Goal: Information Seeking & Learning: Learn about a topic

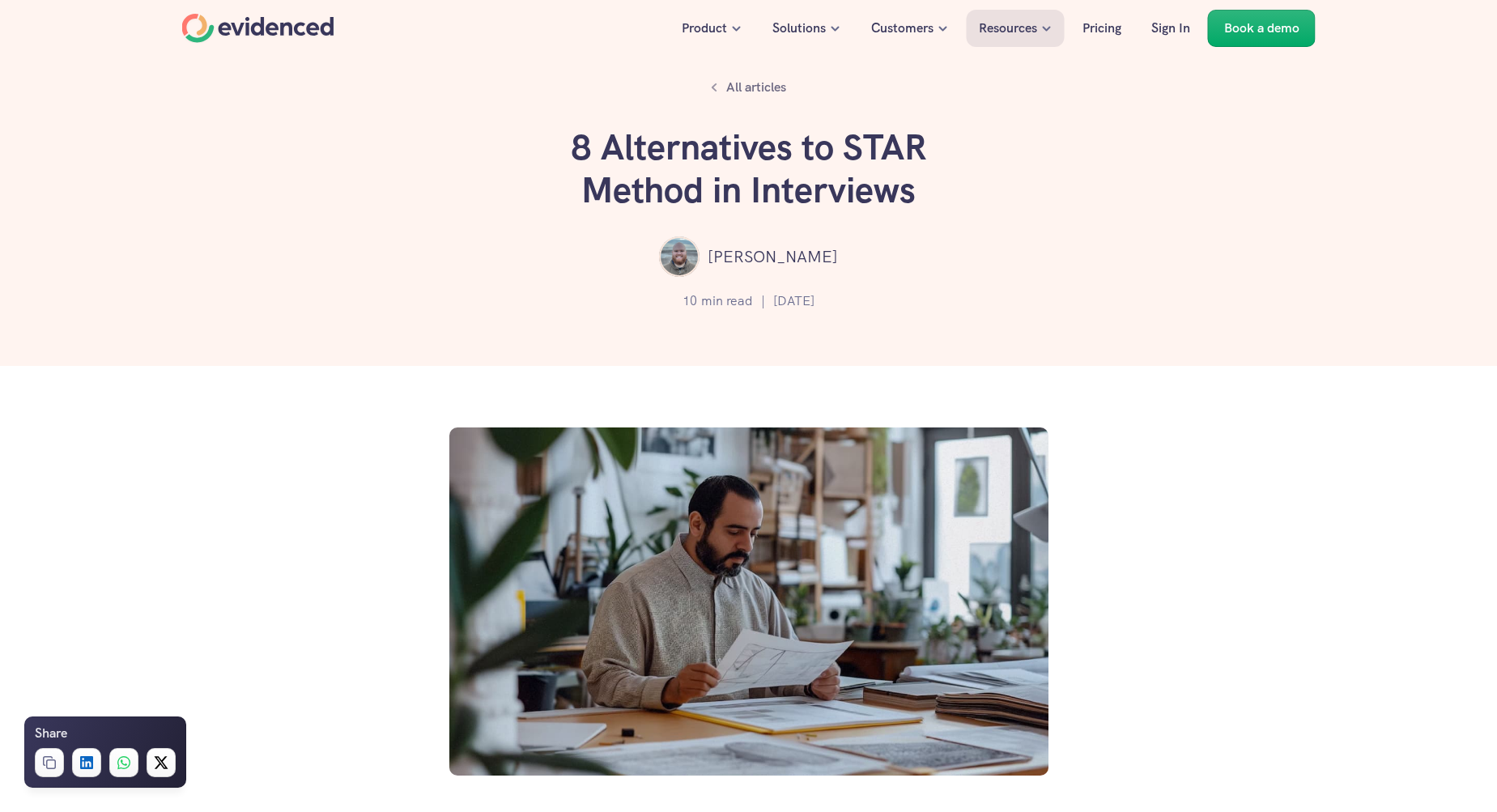
scroll to position [846, 0]
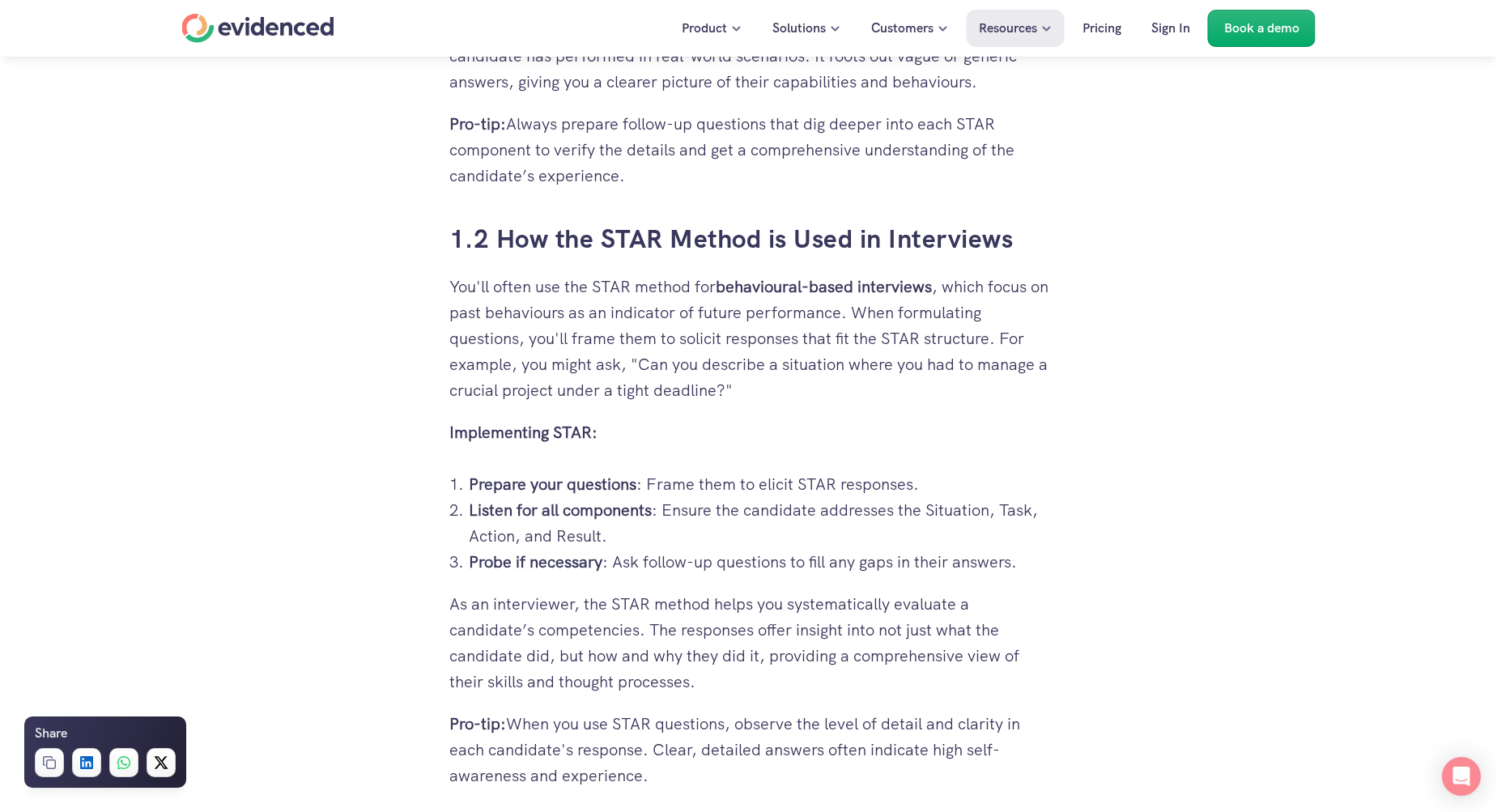
scroll to position [1876, 0]
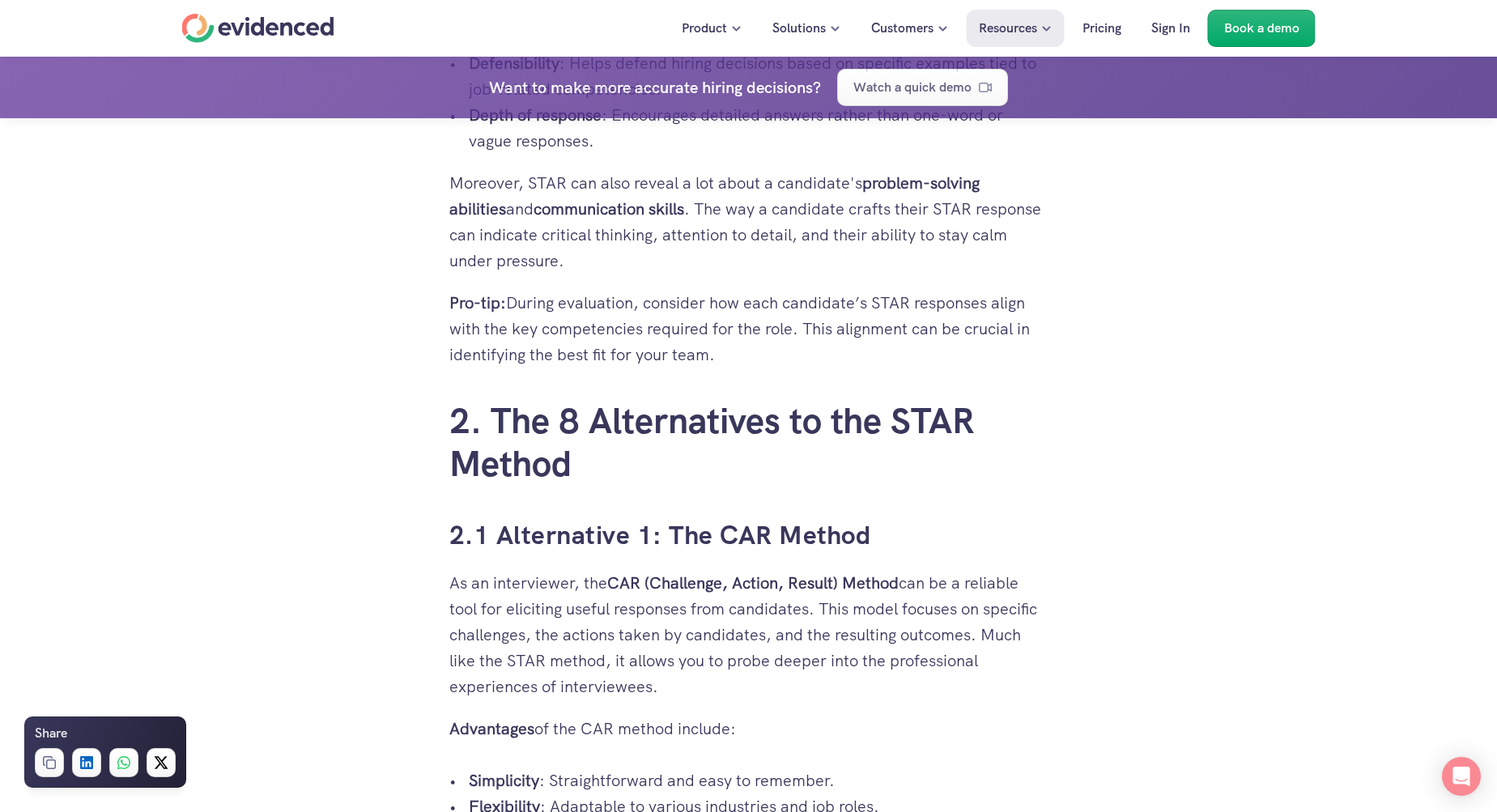
scroll to position [2457, 1]
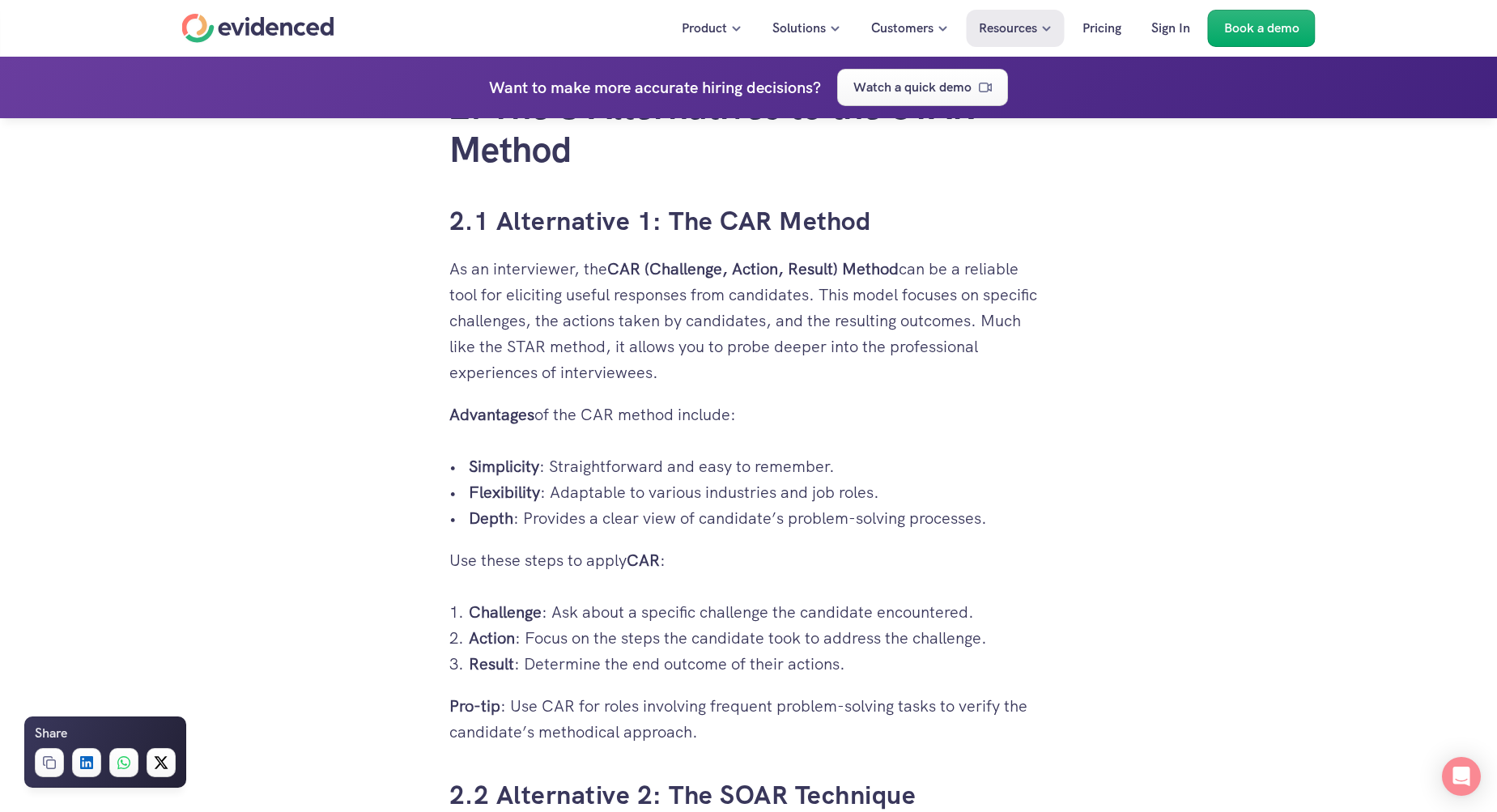
scroll to position [2816, 0]
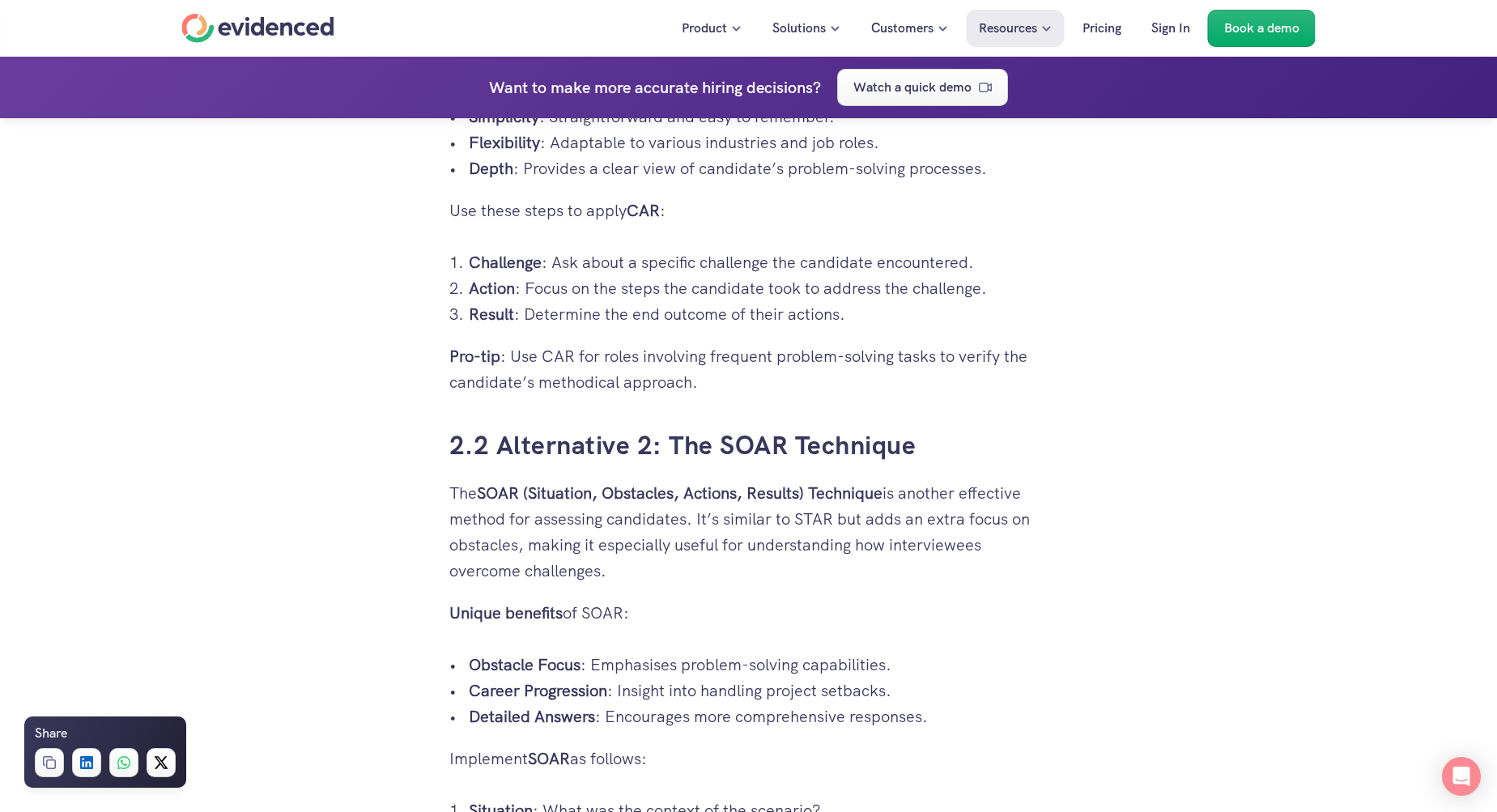
scroll to position [3116, 0]
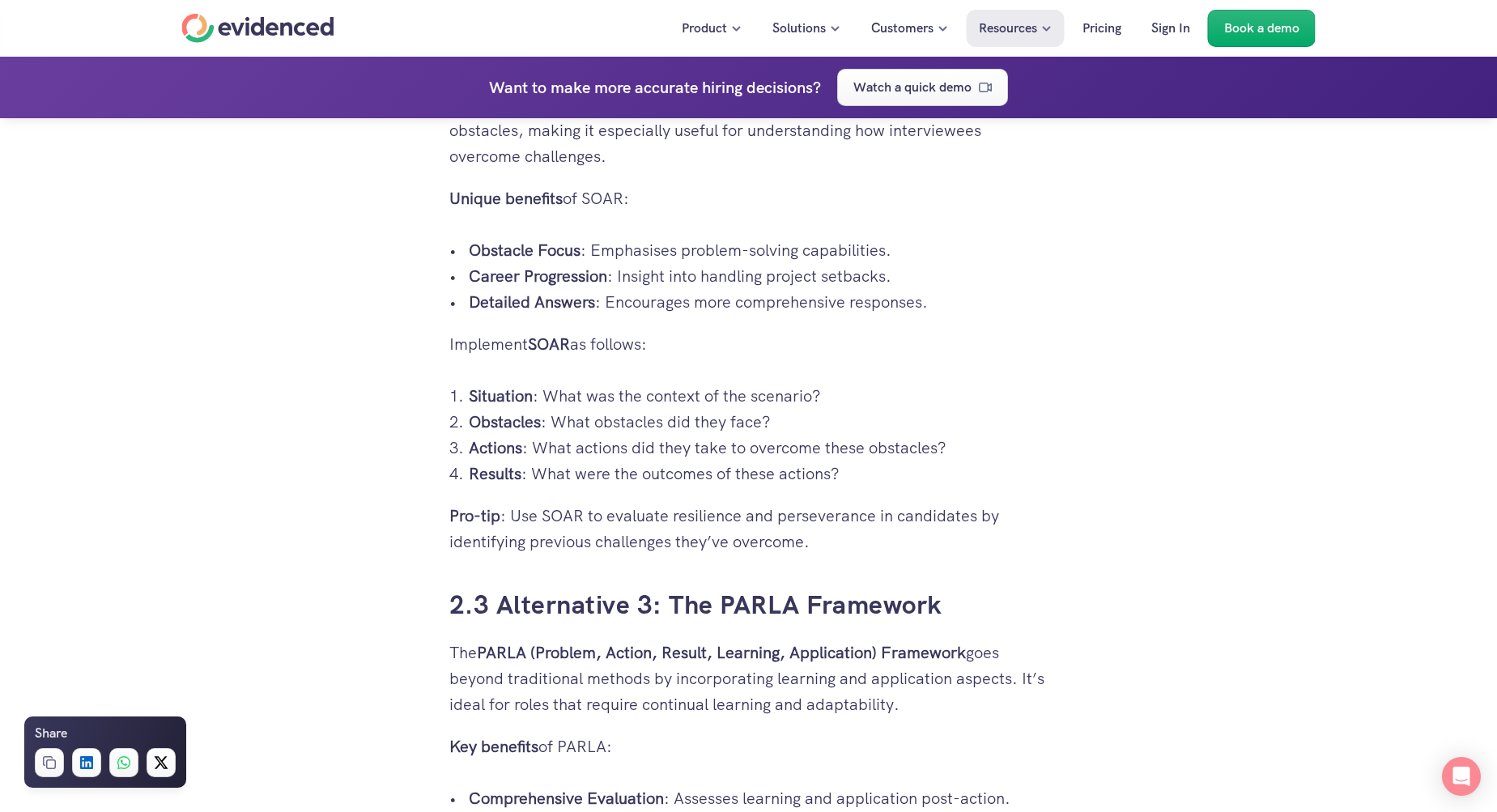
scroll to position [3539, 1]
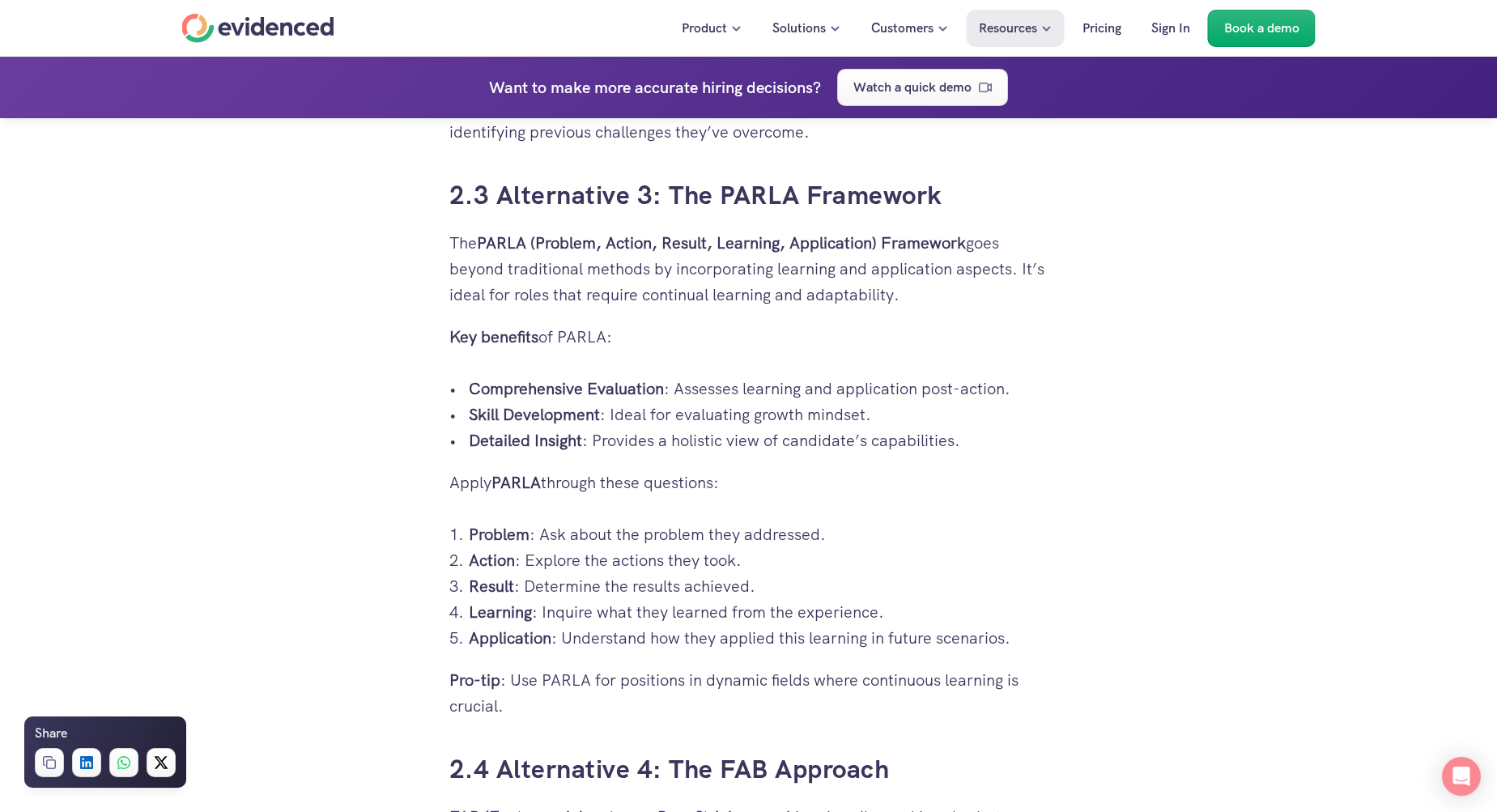
scroll to position [3952, 1]
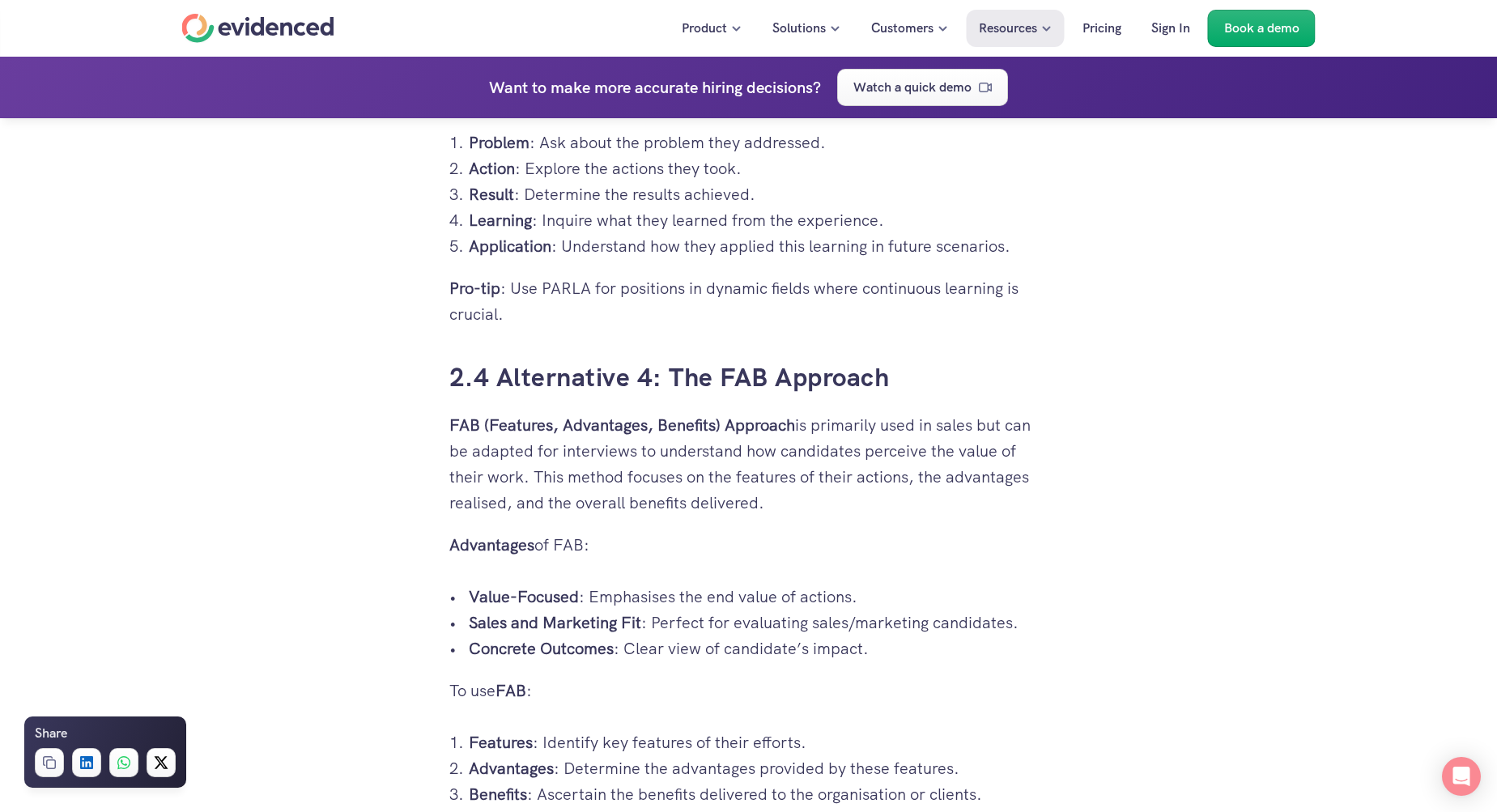
click at [326, 519] on div "Hiring the right candidate can be as overwhelming as finding a needle in a hays…" at bounding box center [748, 712] width 1497 height 9235
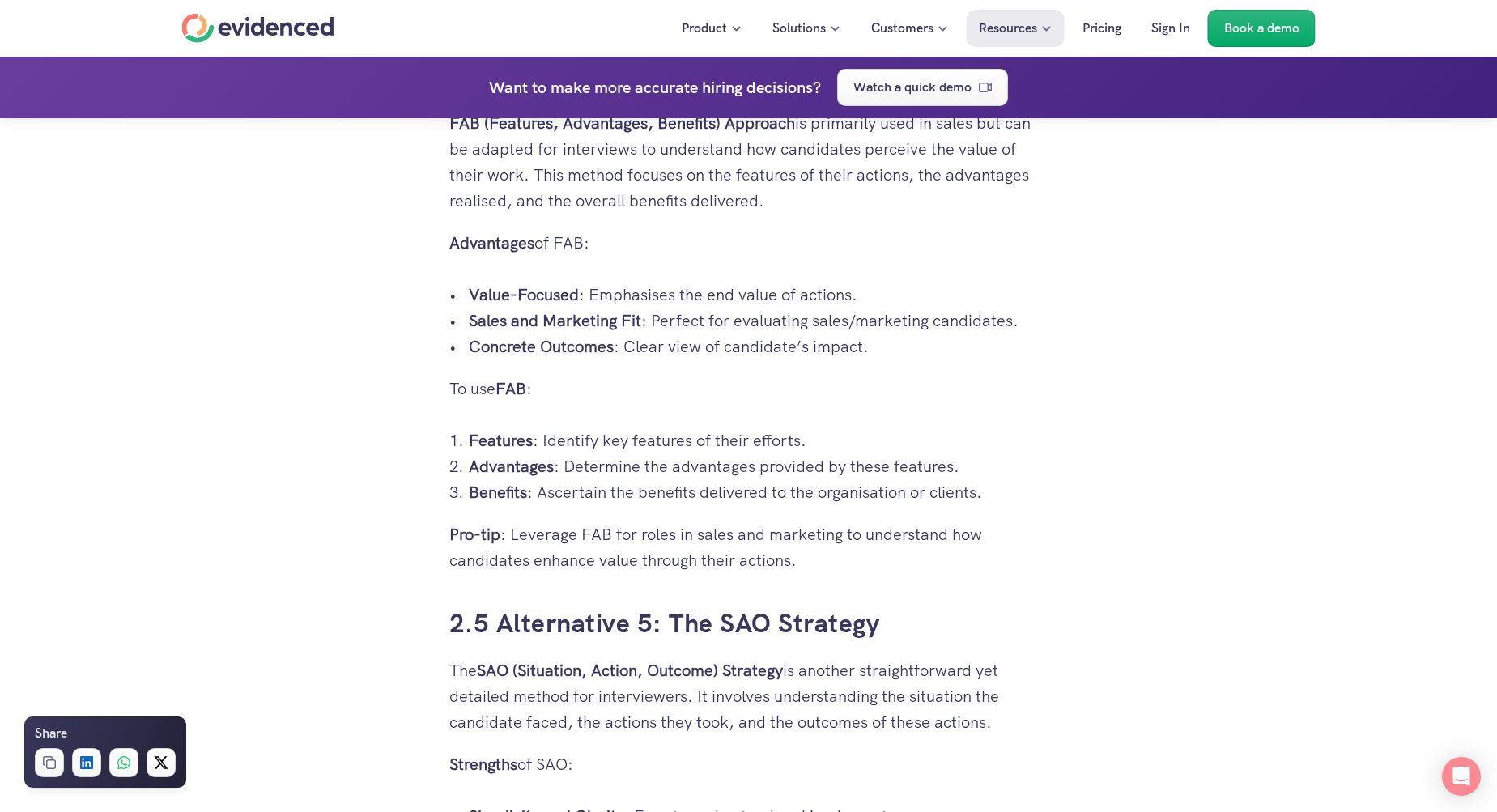
scroll to position [4638, 0]
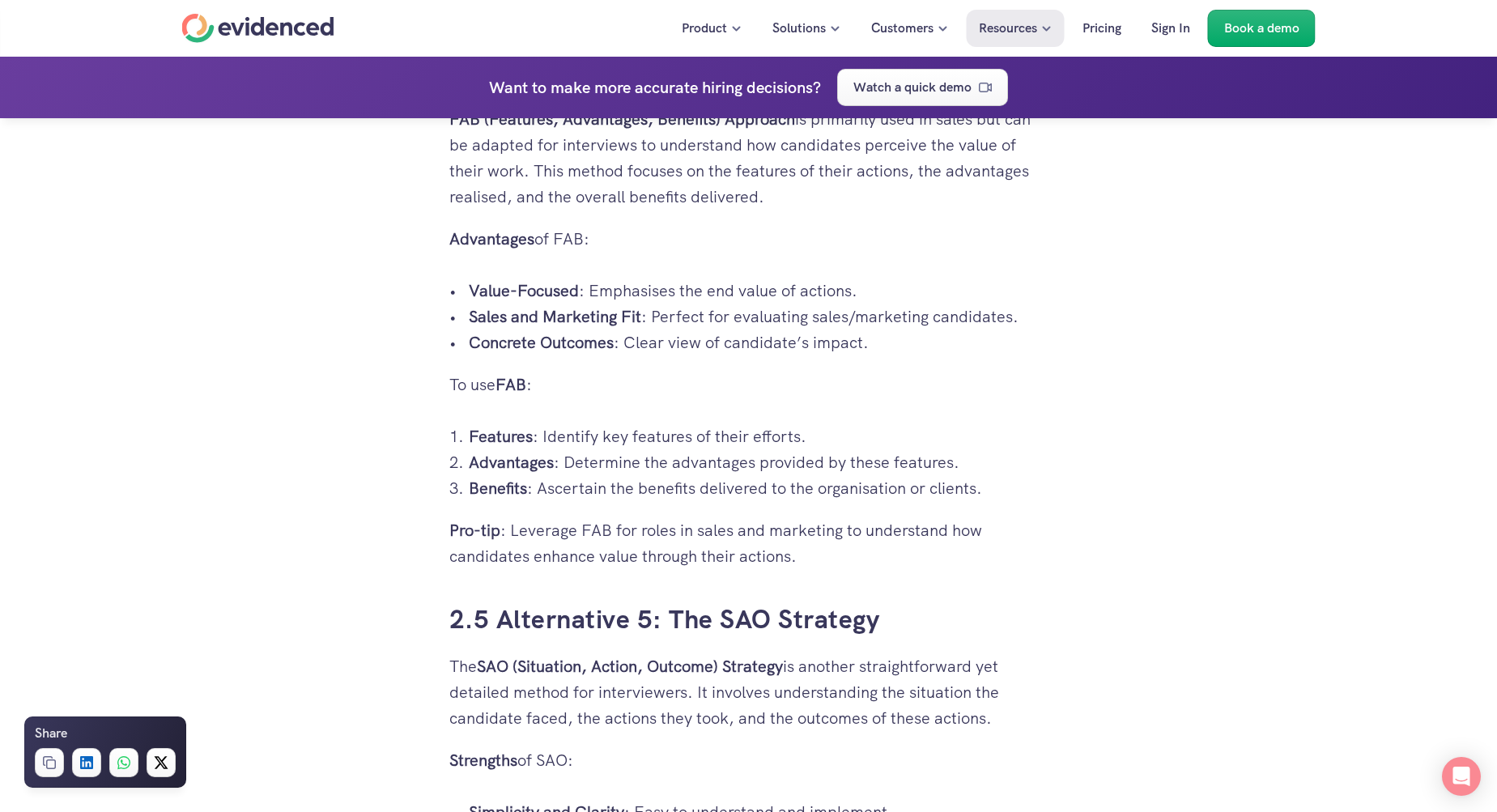
click at [326, 519] on div "Hiring the right candidate can be as overwhelming as finding a needle in a hays…" at bounding box center [748, 406] width 1497 height 9235
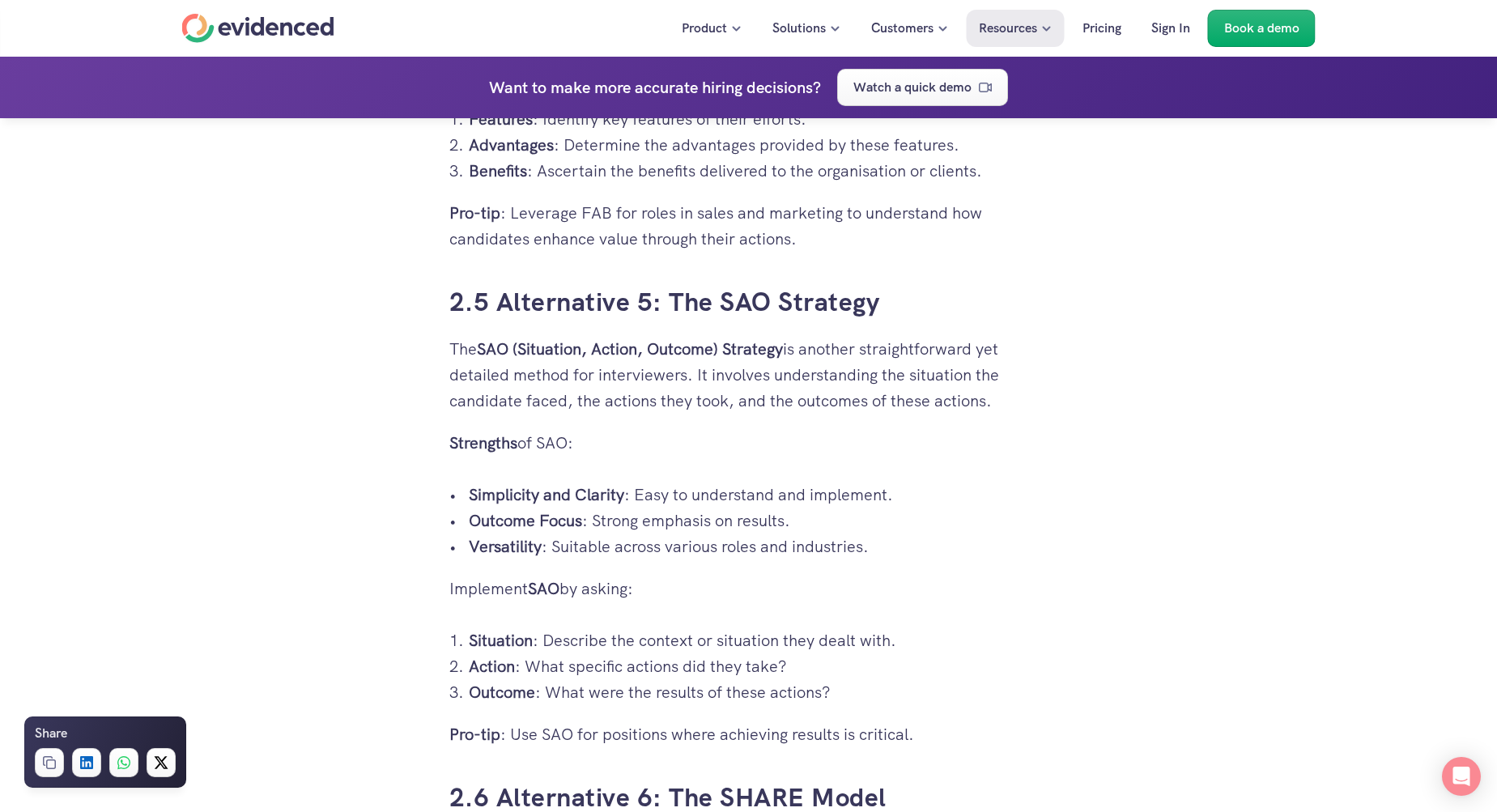
click at [326, 519] on div "Hiring the right candidate can be as overwhelming as finding a needle in a hays…" at bounding box center [748, 89] width 1497 height 9235
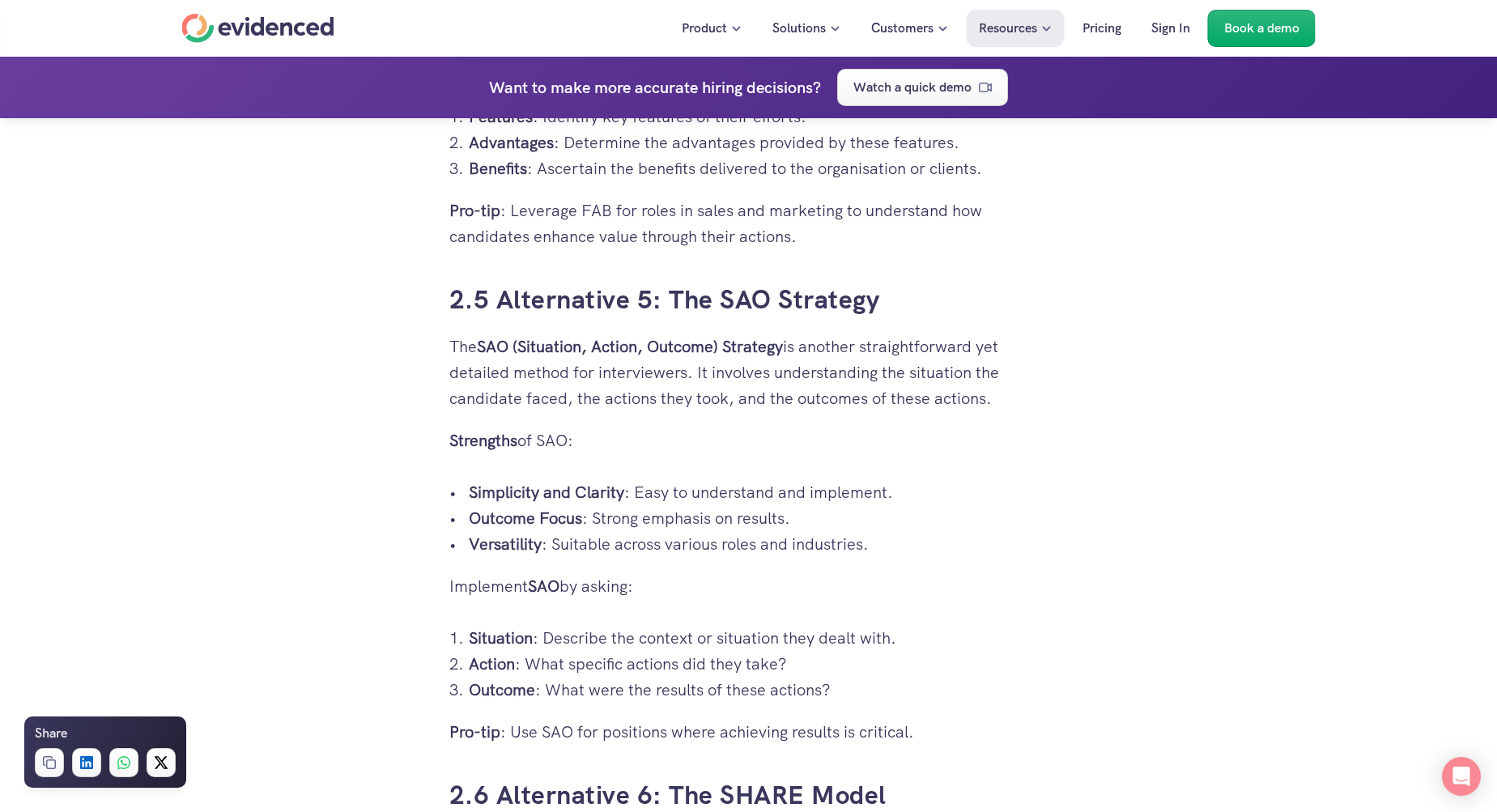
click at [326, 519] on div "Hiring the right candidate can be as overwhelming as finding a needle in a hays…" at bounding box center [748, 86] width 1497 height 9235
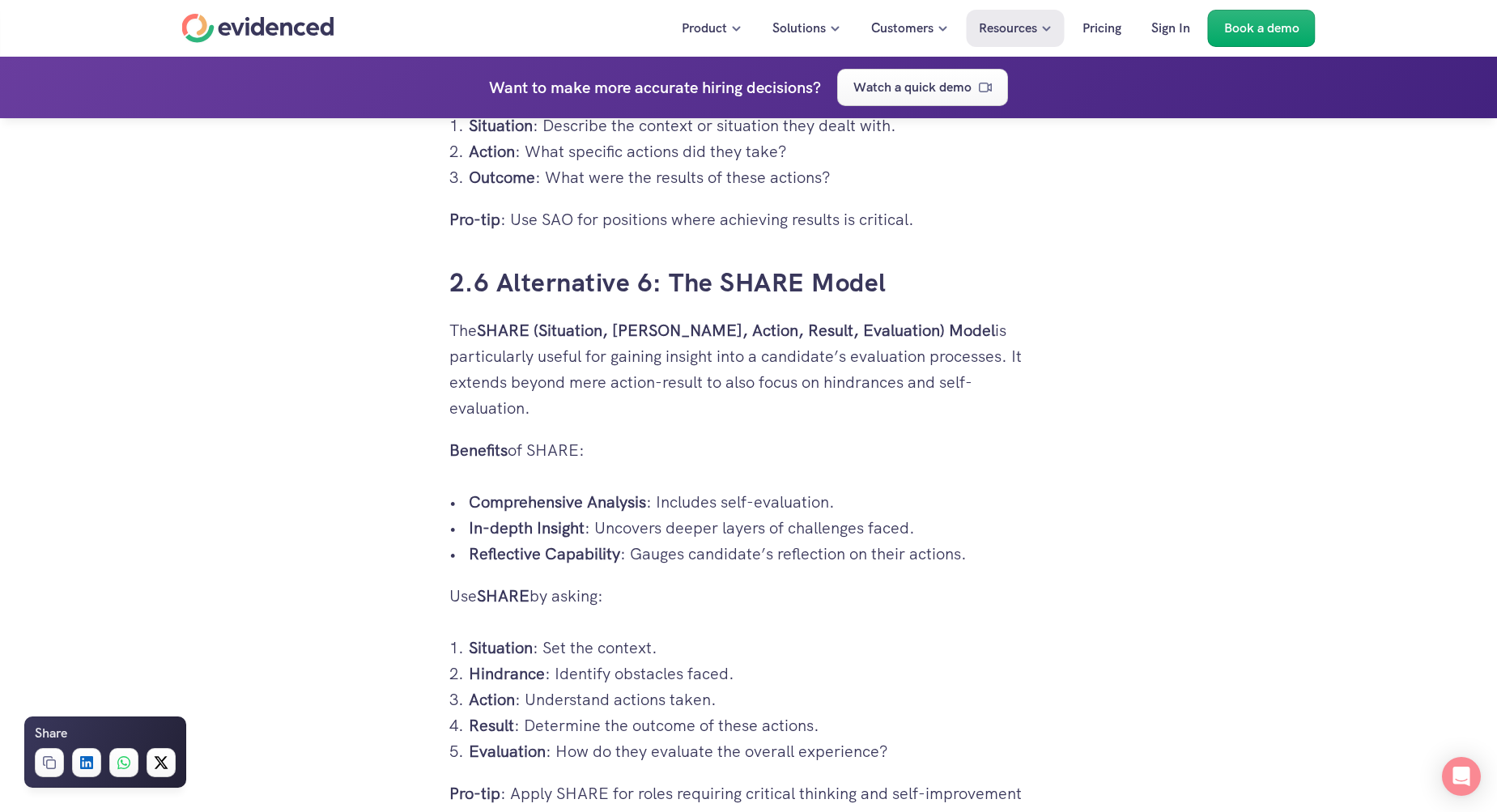
scroll to position [5480, 0]
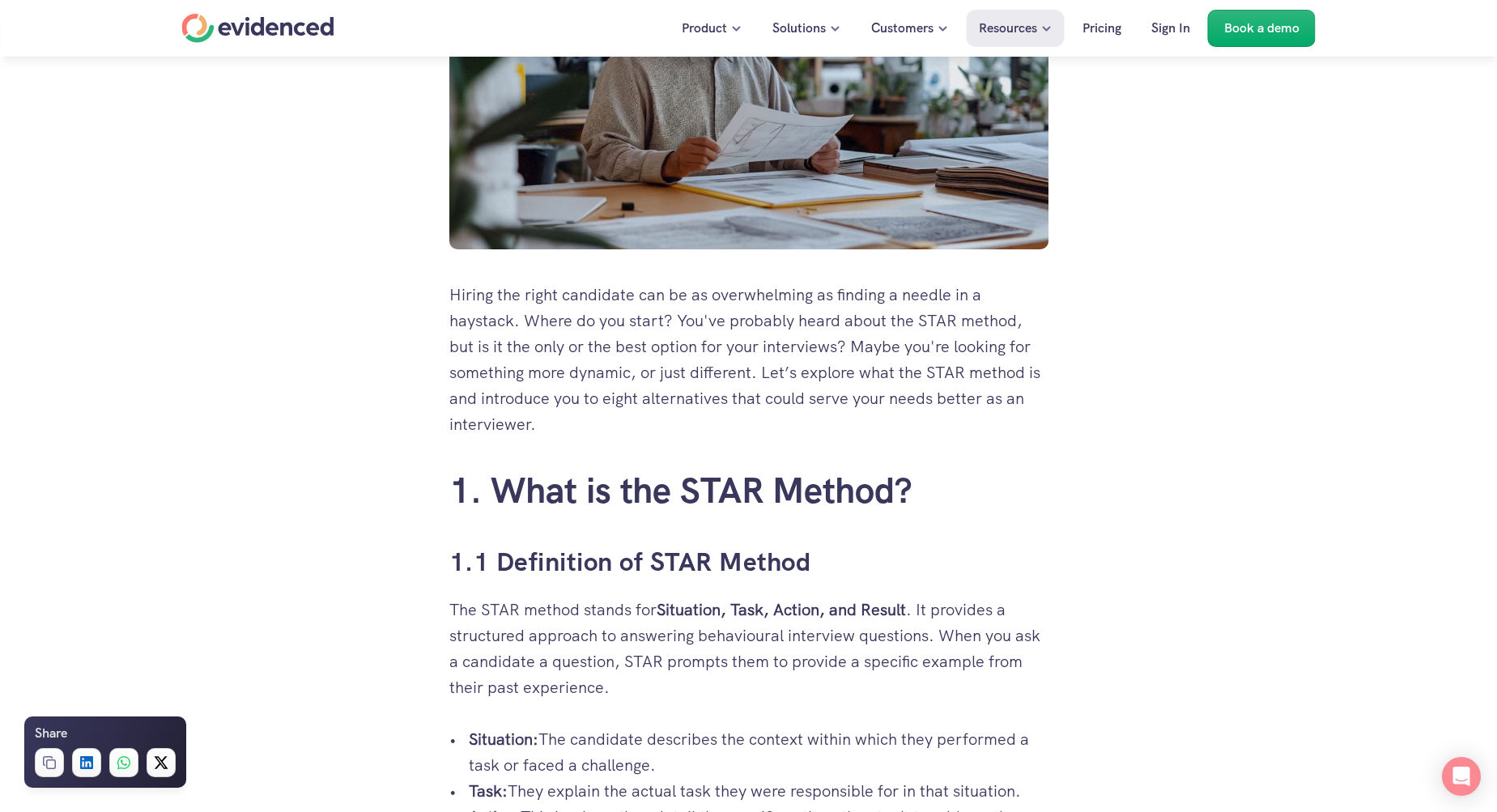
scroll to position [530, 0]
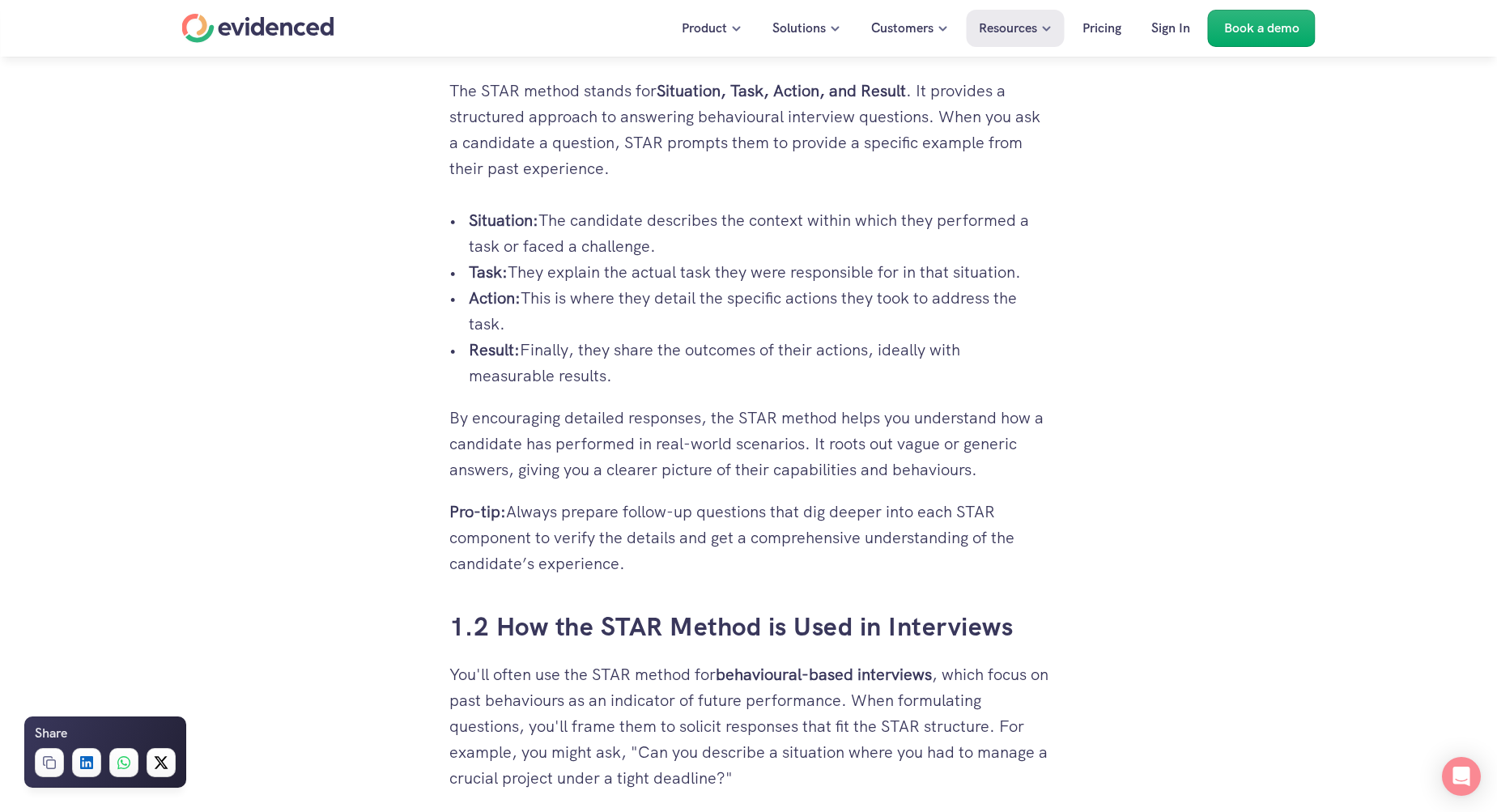
scroll to position [1566, 0]
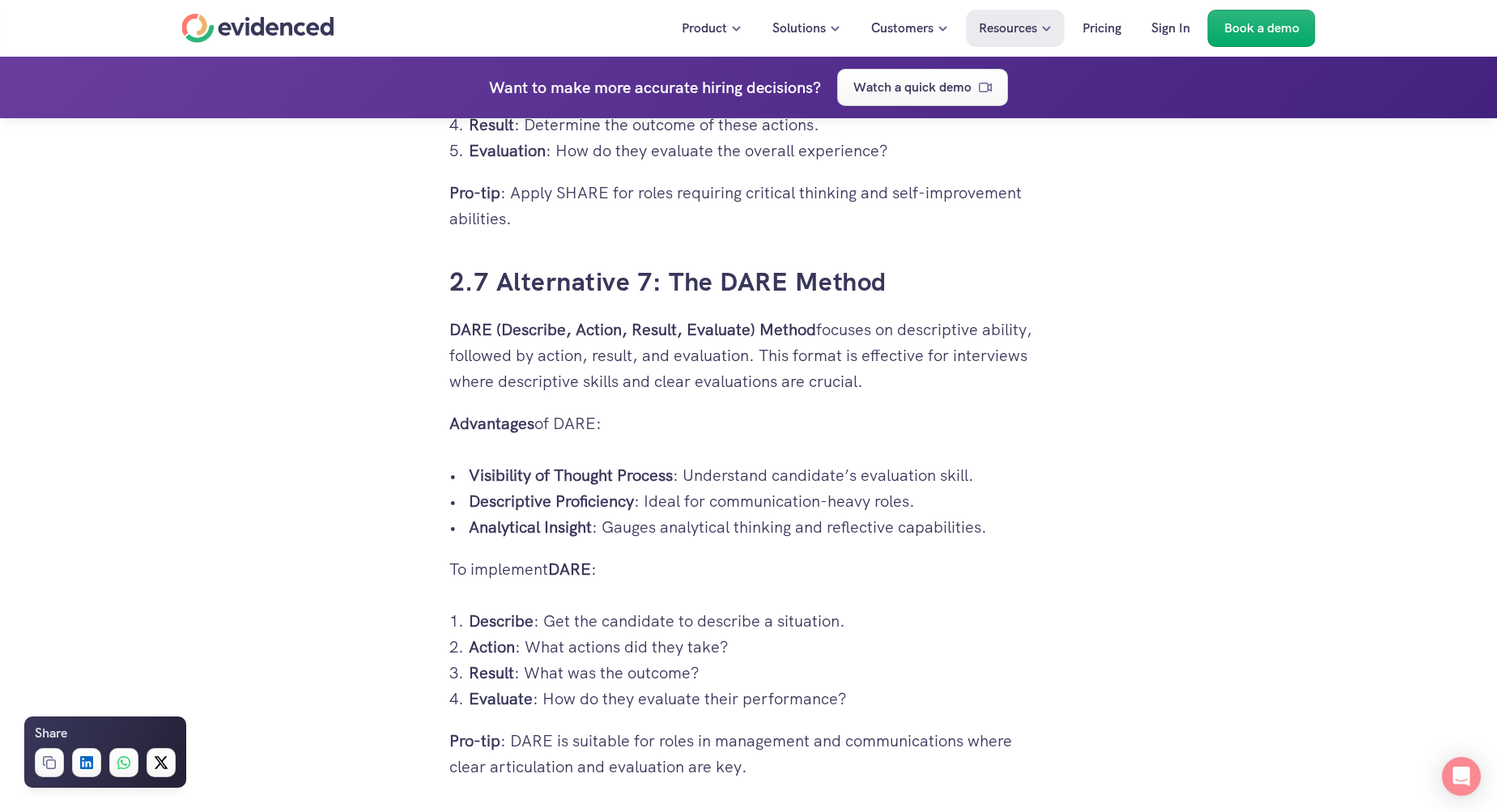
scroll to position [5607, 0]
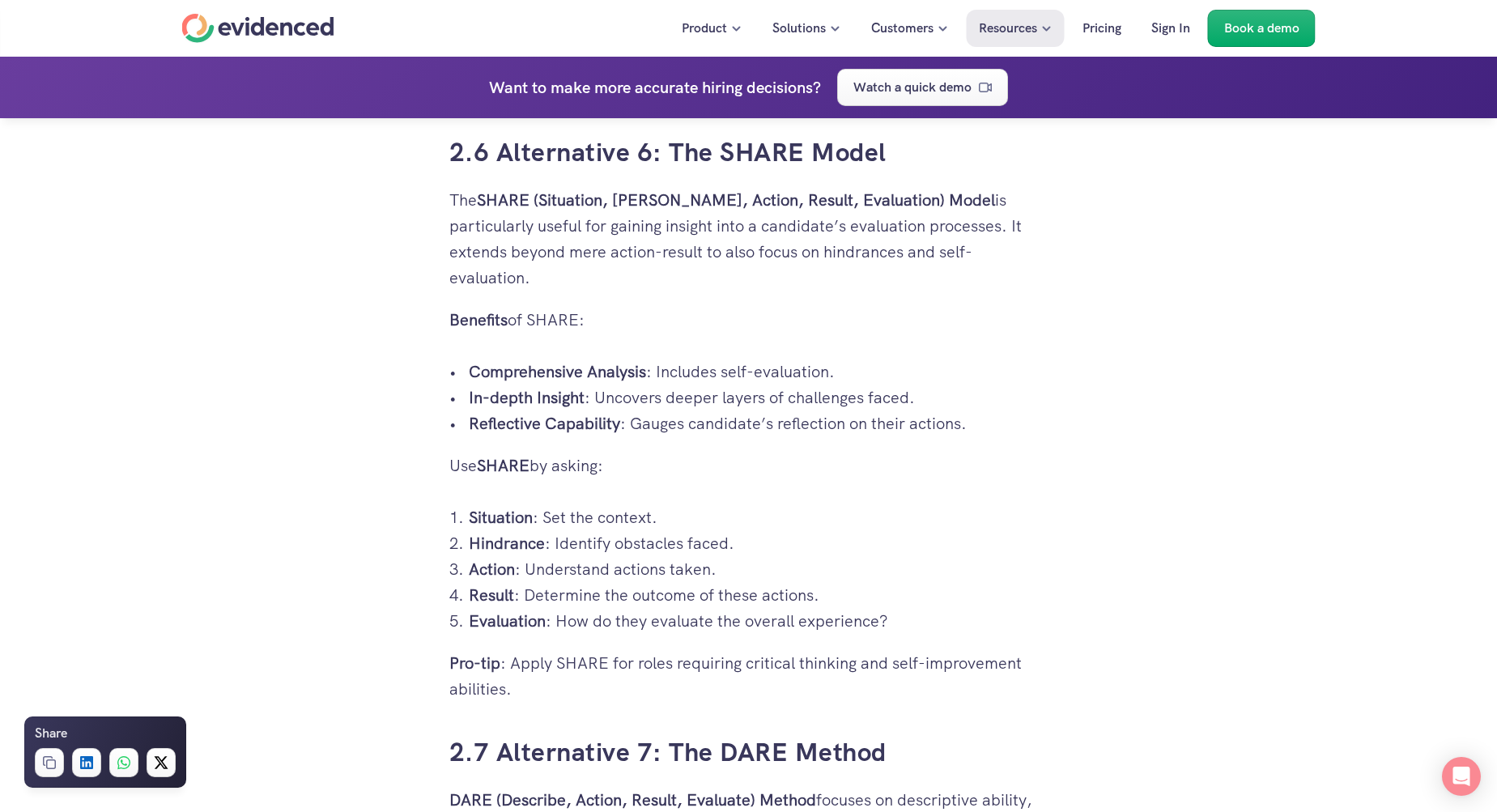
scroll to position [6013, 0]
